Goal: Navigation & Orientation: Understand site structure

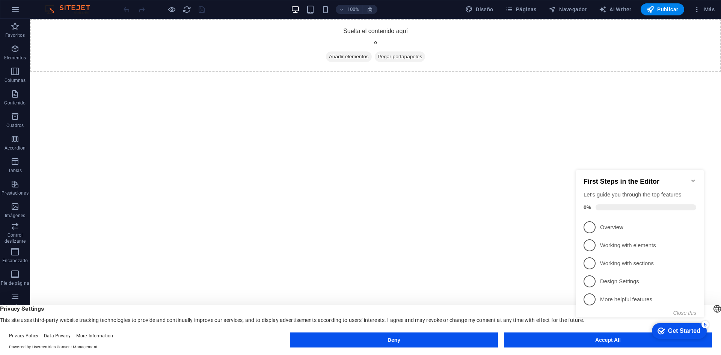
click at [524, 339] on button "Accept All" at bounding box center [608, 339] width 208 height 15
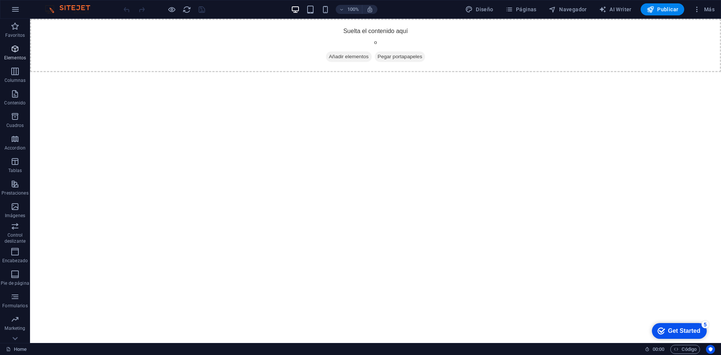
click at [19, 53] on icon "button" at bounding box center [15, 48] width 9 height 9
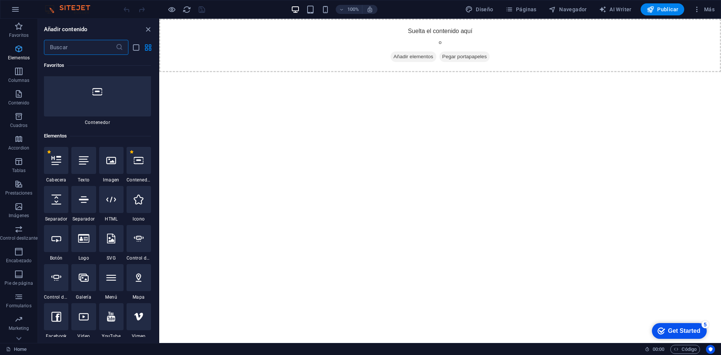
scroll to position [141, 0]
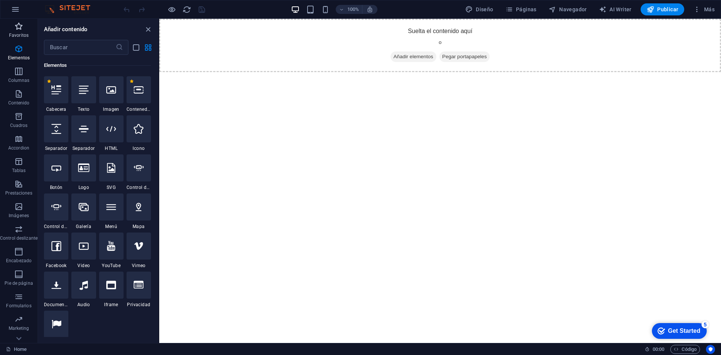
click at [19, 33] on p "Favoritos" at bounding box center [19, 35] width 20 height 6
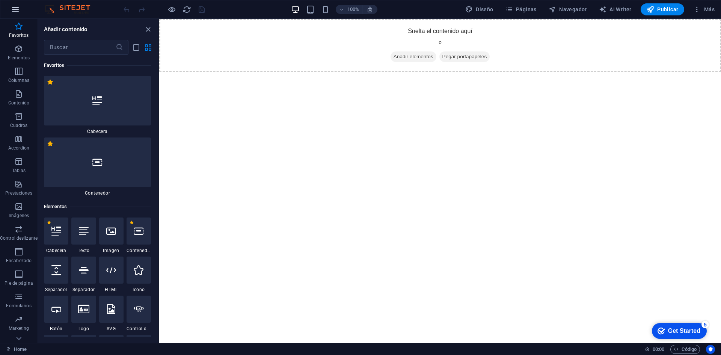
scroll to position [0, 0]
click at [16, 15] on button "button" at bounding box center [15, 9] width 18 height 18
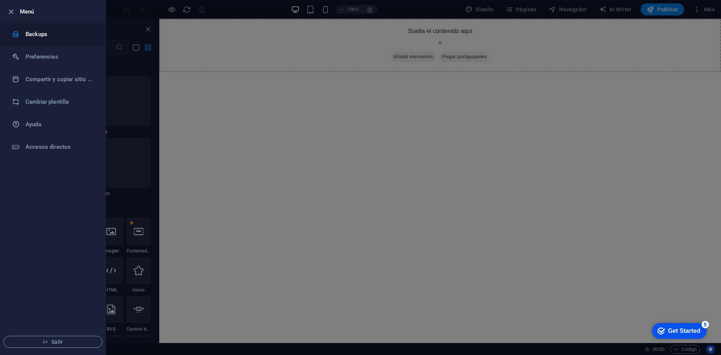
click at [42, 34] on h6 "Backups" at bounding box center [60, 34] width 69 height 9
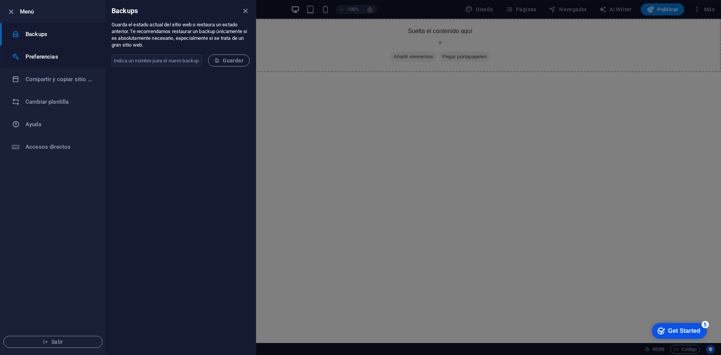
click at [47, 57] on h6 "Preferencias" at bounding box center [60, 56] width 69 height 9
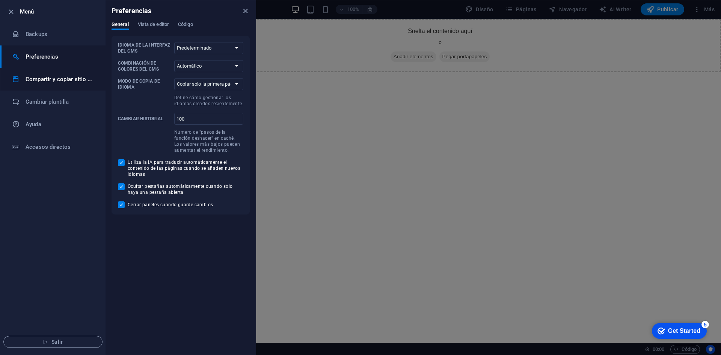
click at [51, 75] on h6 "Compartir y copiar sitio web" at bounding box center [60, 79] width 69 height 9
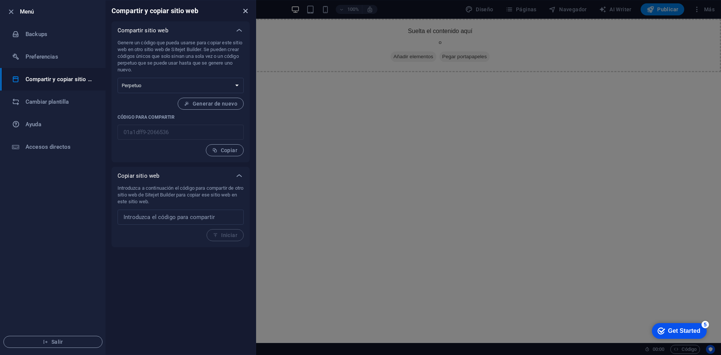
click at [241, 10] on icon "close" at bounding box center [245, 11] width 9 height 9
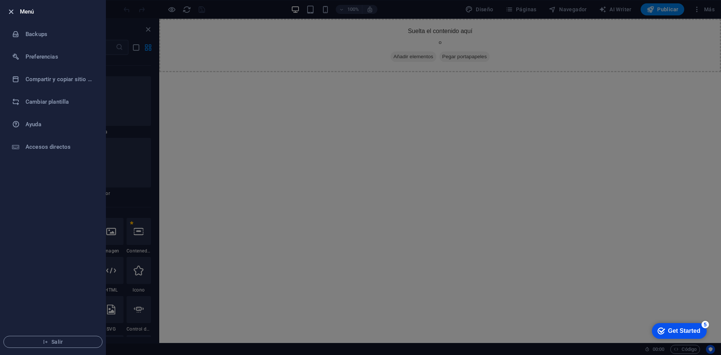
click at [13, 12] on icon "button" at bounding box center [11, 12] width 9 height 9
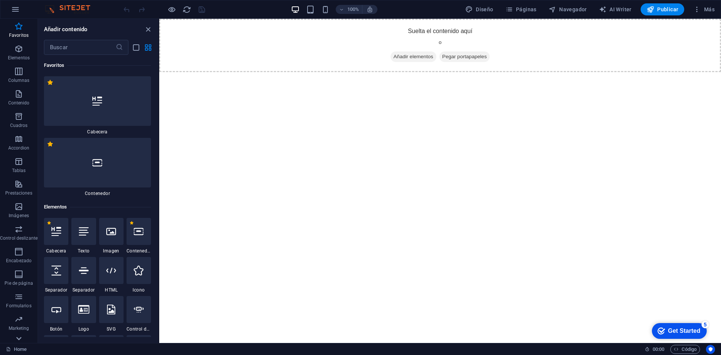
click at [17, 29] on icon at bounding box center [19, 23] width 11 height 11
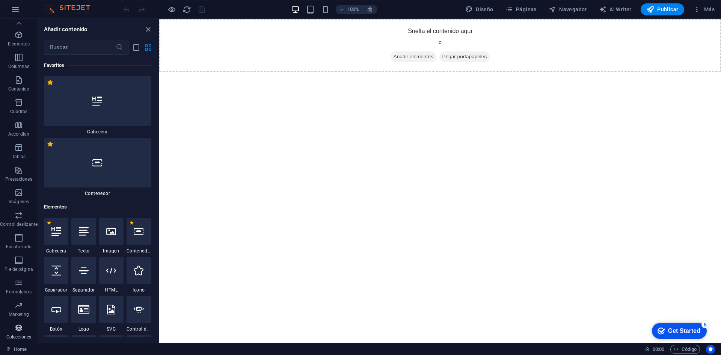
click at [17, 340] on span "Colecciones" at bounding box center [19, 332] width 38 height 18
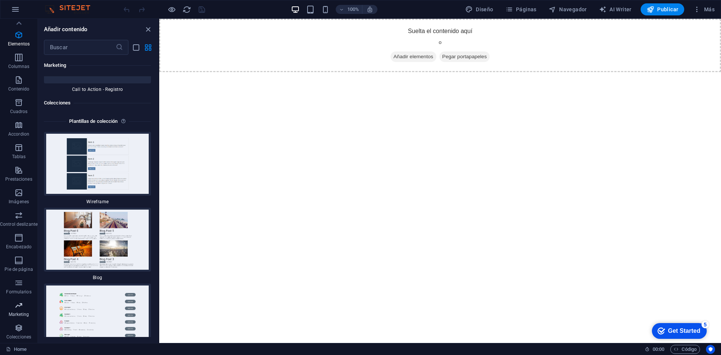
click at [17, 308] on icon "button" at bounding box center [18, 305] width 9 height 9
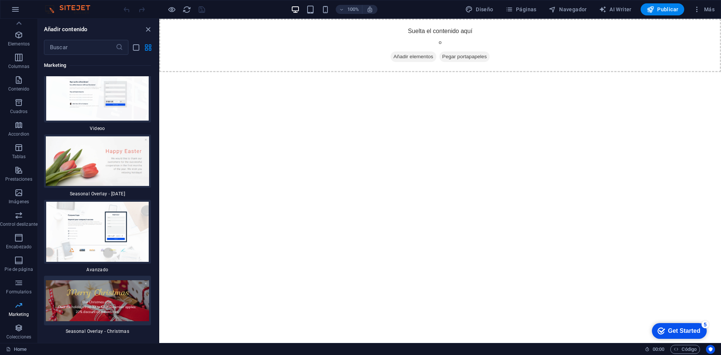
scroll to position [12211, 0]
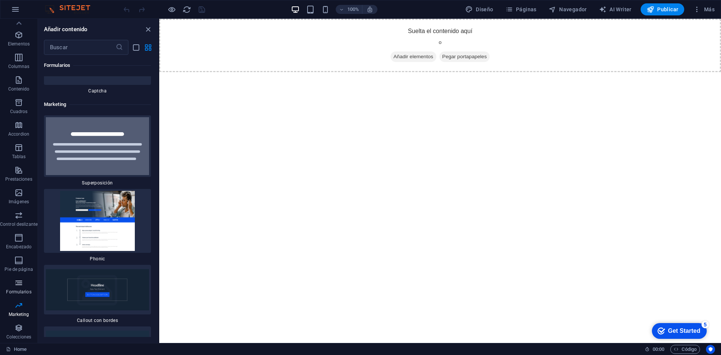
click at [15, 287] on icon "button" at bounding box center [18, 282] width 9 height 9
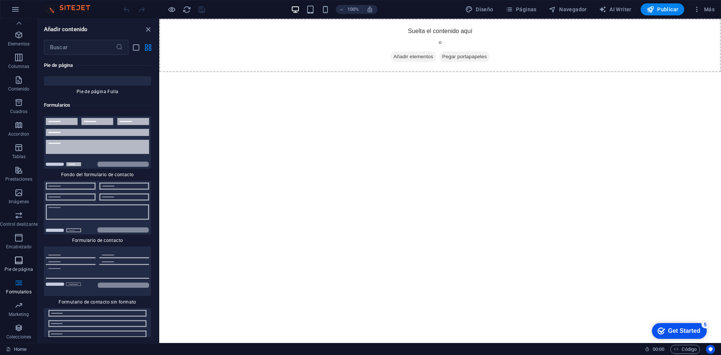
click at [15, 260] on icon "button" at bounding box center [18, 260] width 9 height 9
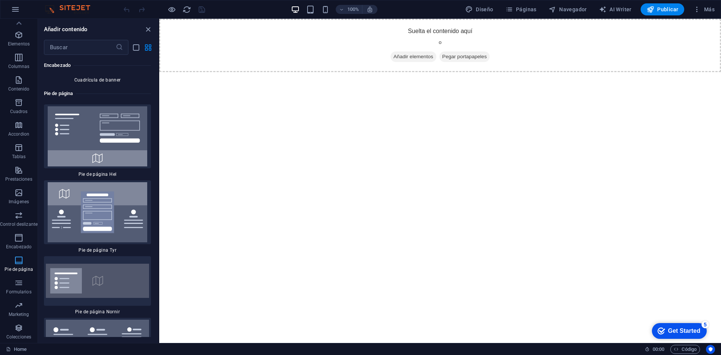
scroll to position [9997, 0]
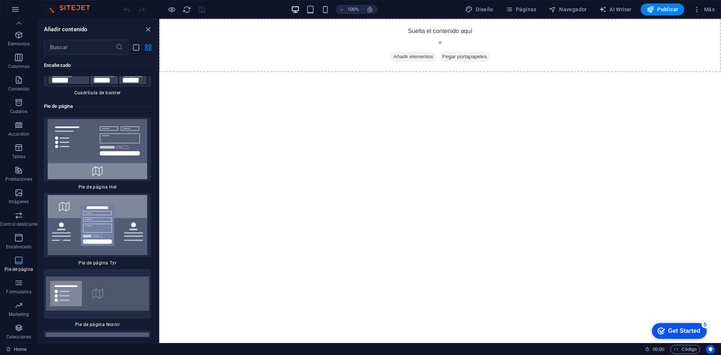
click at [15, 254] on button "Pie de página" at bounding box center [19, 264] width 38 height 23
click at [17, 245] on p "Encabezado" at bounding box center [19, 247] width 26 height 6
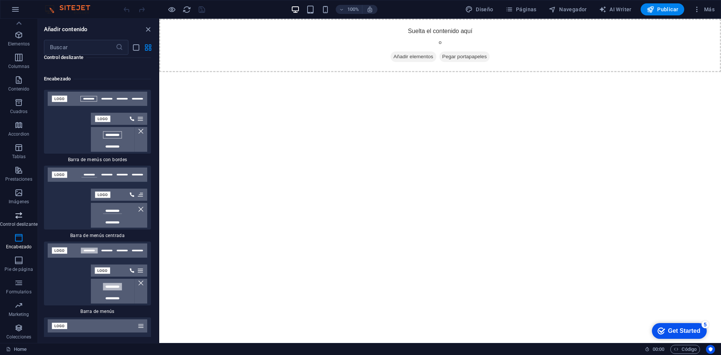
scroll to position [8974, 0]
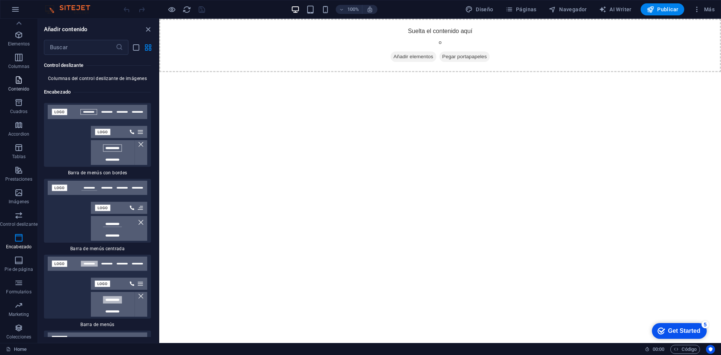
click at [19, 78] on icon "button" at bounding box center [18, 79] width 9 height 9
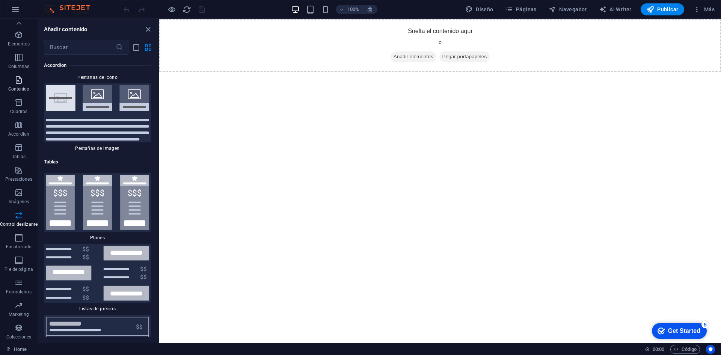
scroll to position [2546, 0]
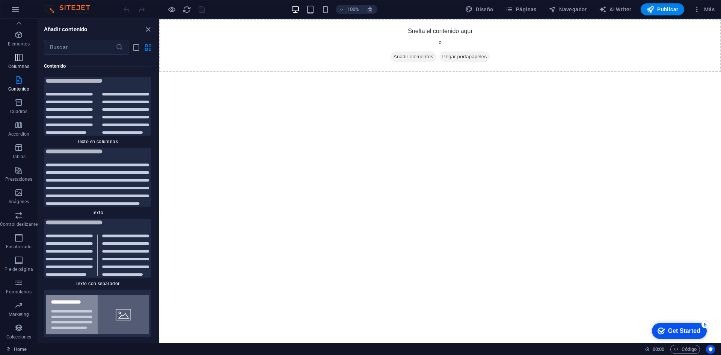
click at [18, 69] on span "Columnas" at bounding box center [19, 62] width 38 height 18
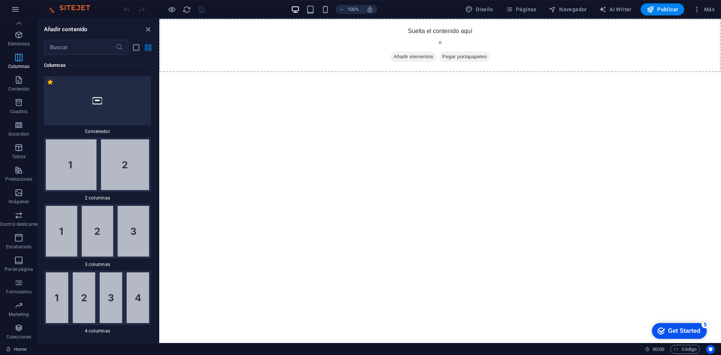
scroll to position [433, 0]
click at [21, 35] on icon "button" at bounding box center [18, 34] width 9 height 9
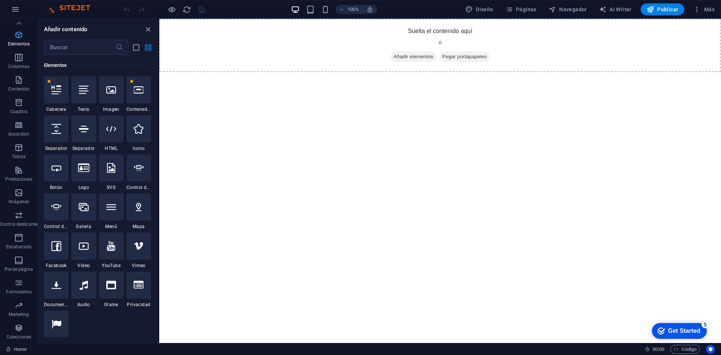
scroll to position [141, 0]
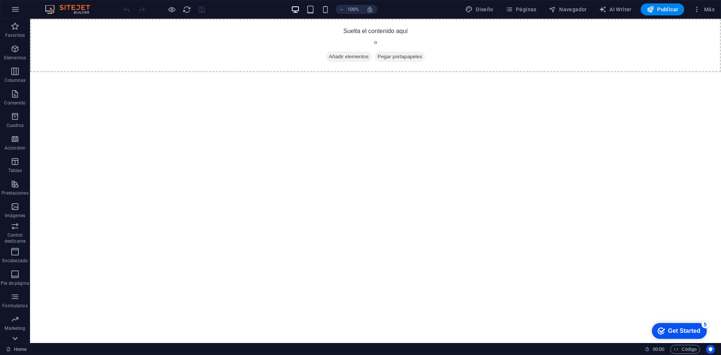
click at [18, 29] on icon at bounding box center [15, 23] width 11 height 11
